Goal: Transaction & Acquisition: Purchase product/service

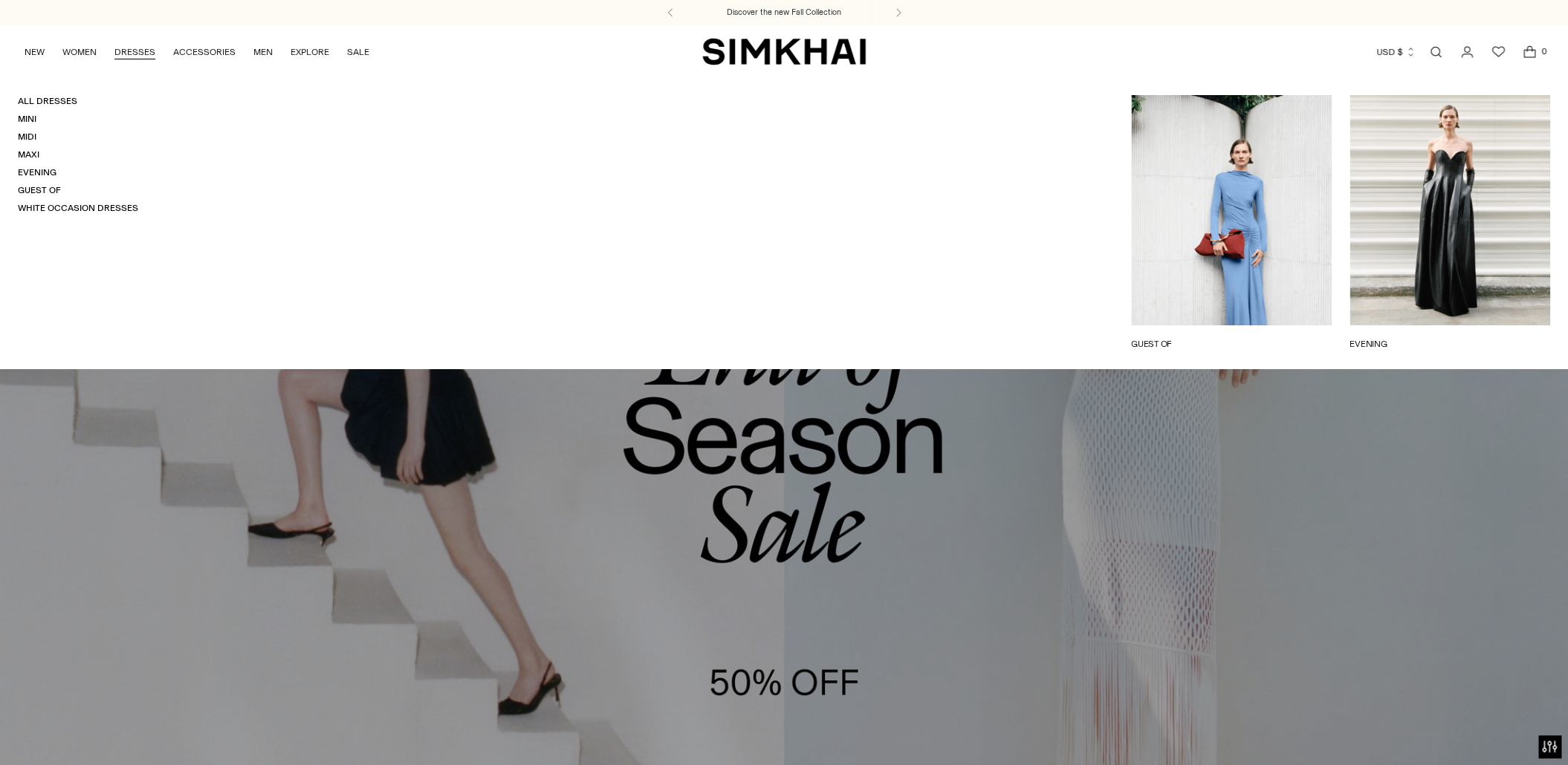
click at [135, 56] on link "DRESSES" at bounding box center [135, 51] width 41 height 32
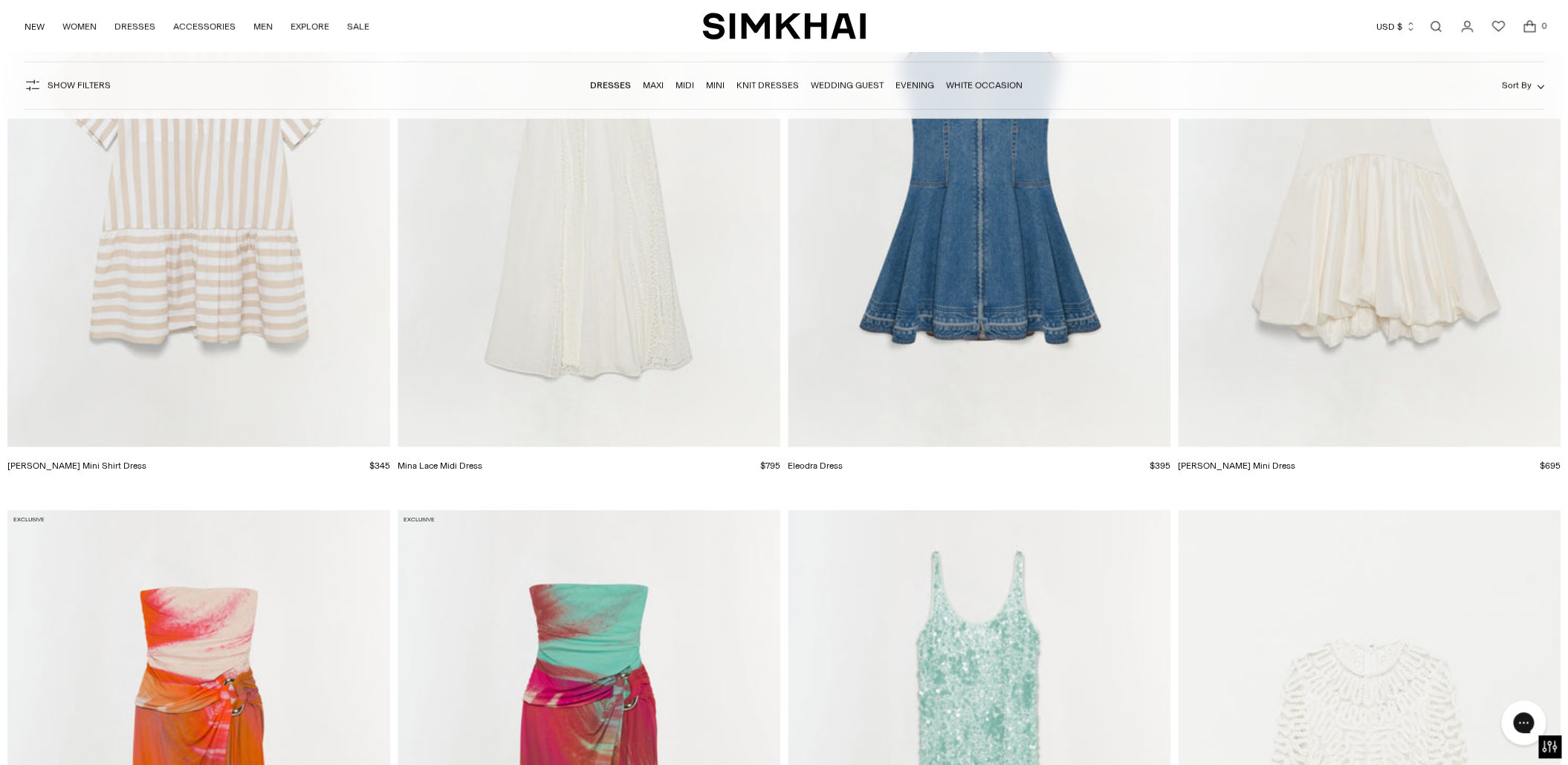
scroll to position [18039, 0]
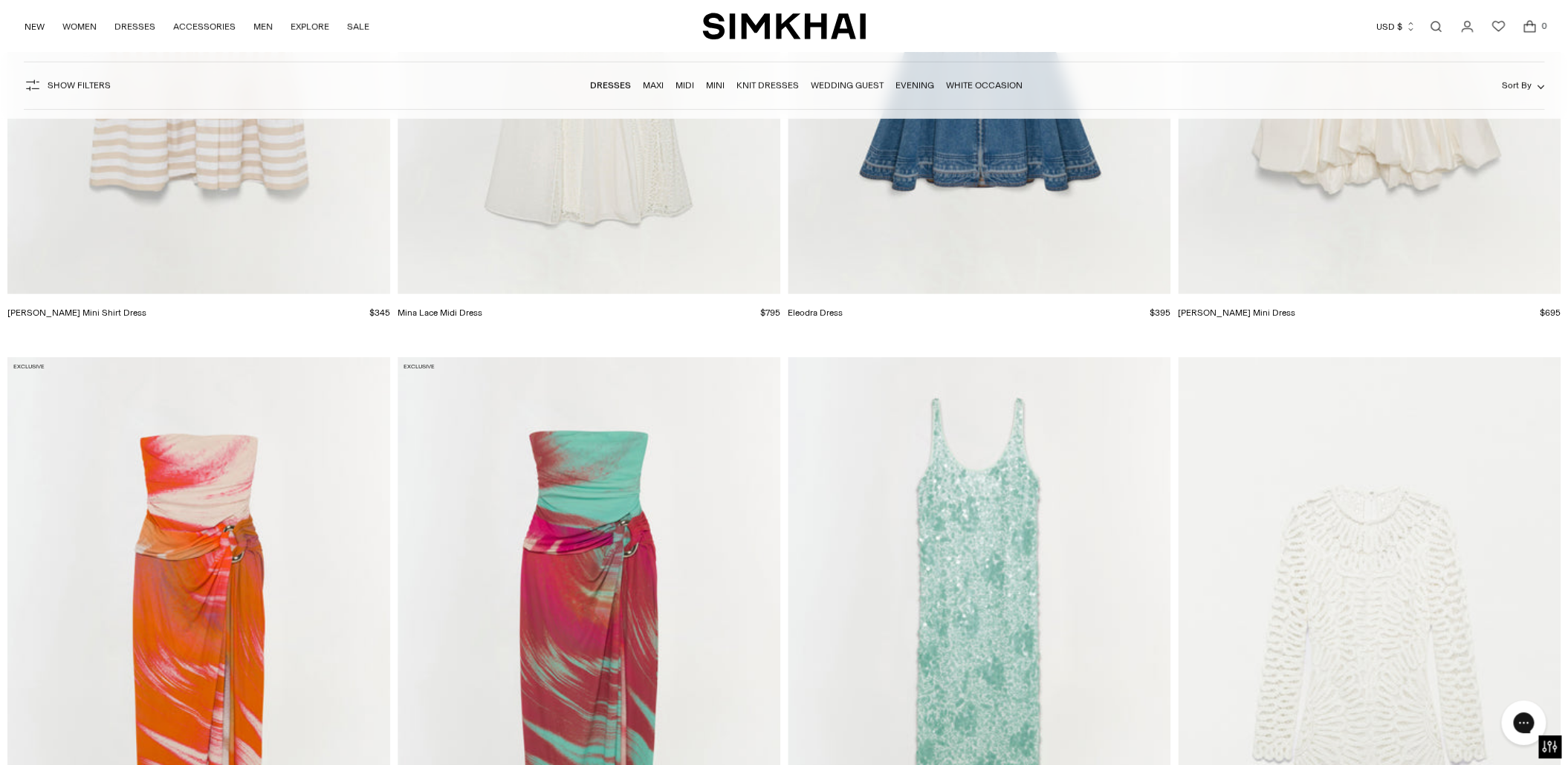
click at [901, 90] on link "Evening" at bounding box center [914, 85] width 39 height 10
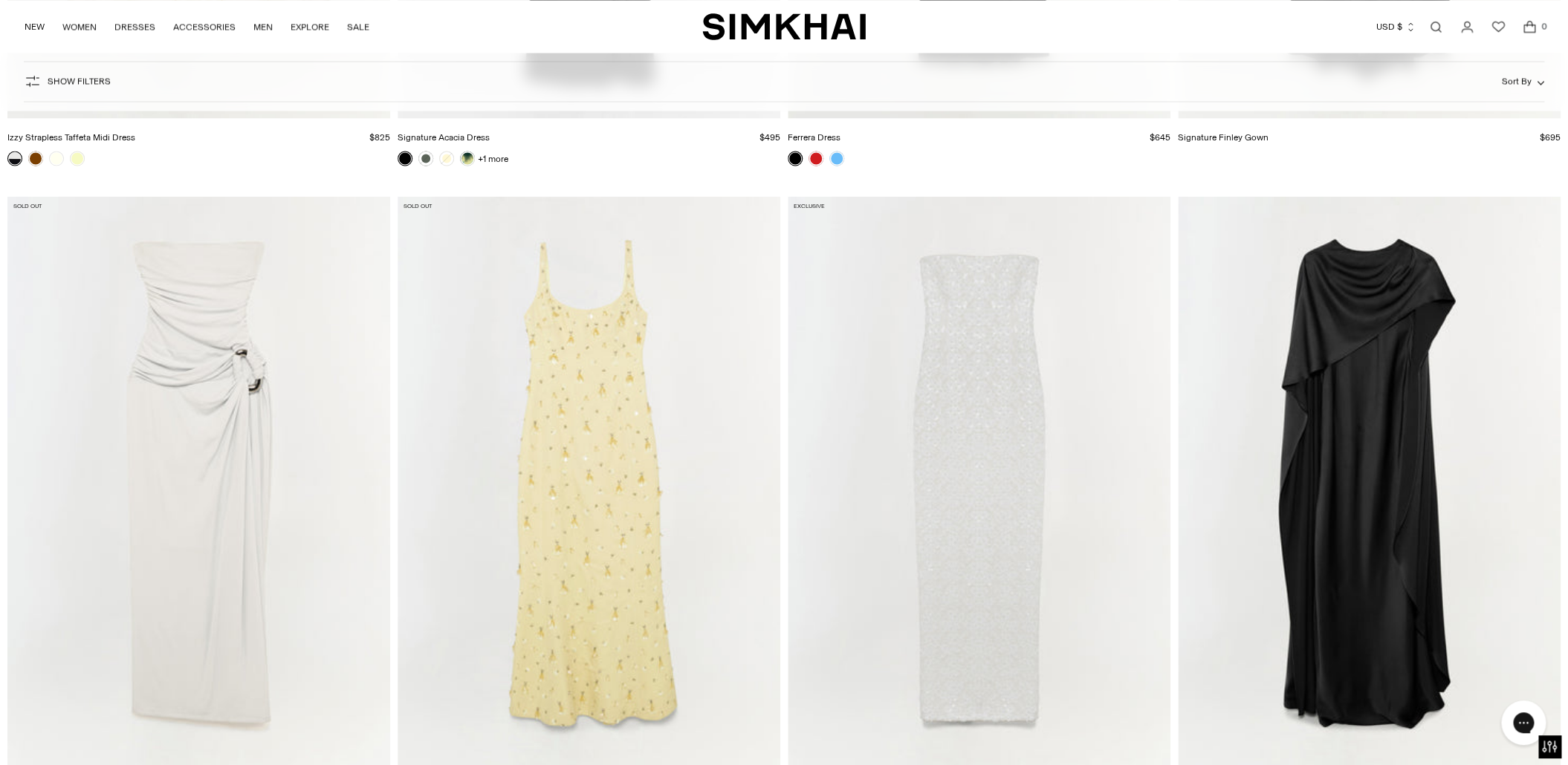
scroll to position [4571, 0]
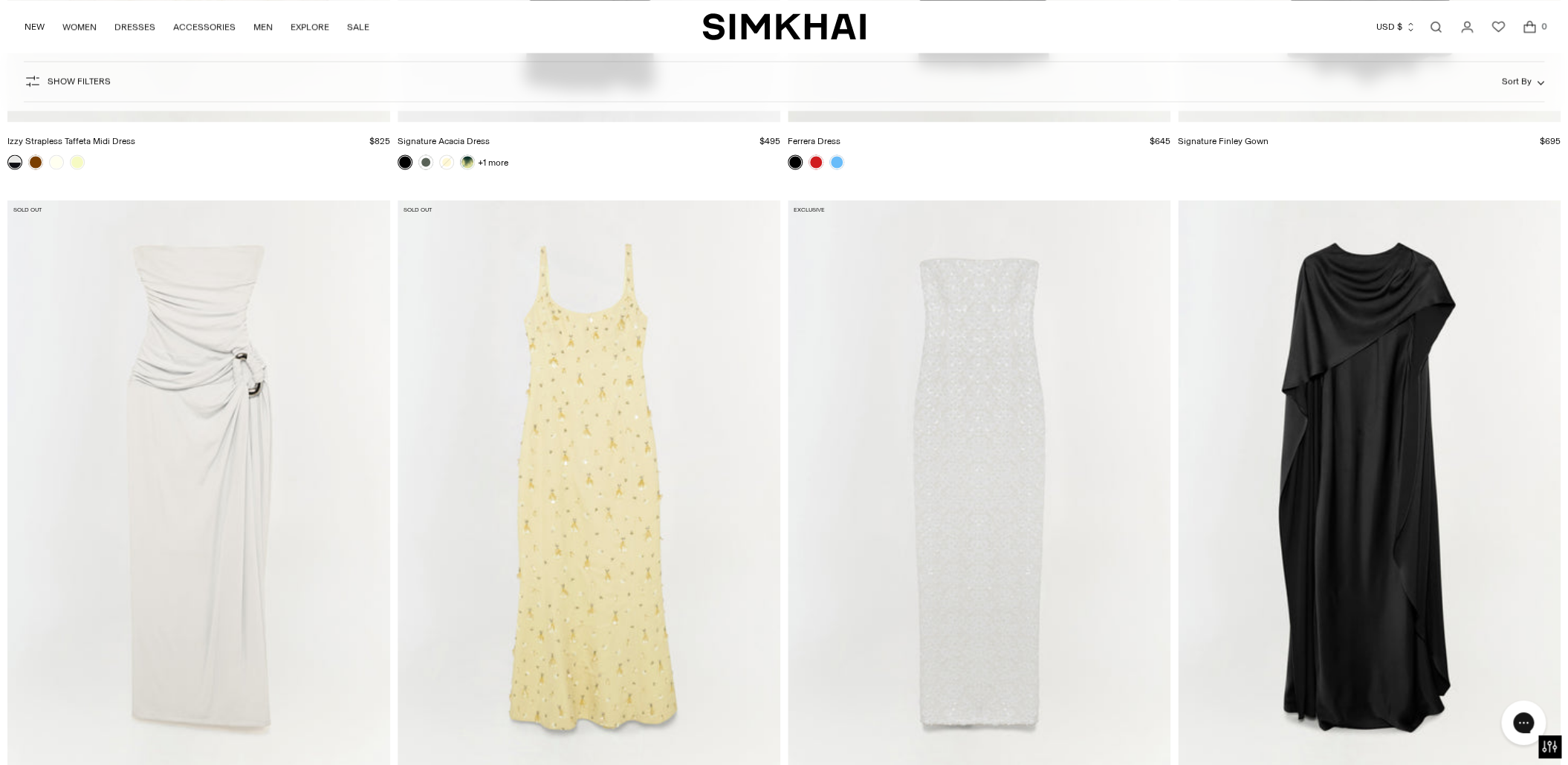
drag, startPoint x: 1547, startPoint y: 468, endPoint x: 1530, endPoint y: 468, distance: 17.0
click at [0, 0] on img "Izel Gown" at bounding box center [0, 0] width 0 height 0
